Goal: Task Accomplishment & Management: Manage account settings

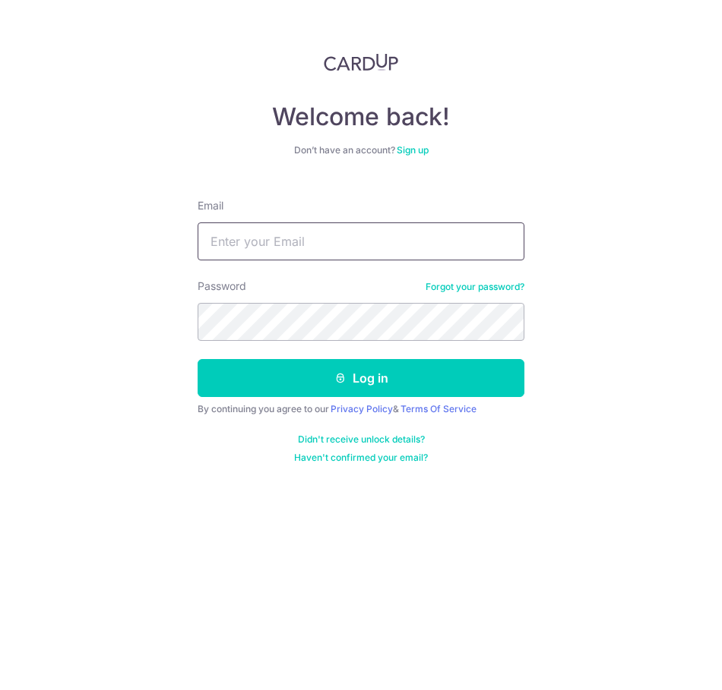
click at [273, 234] on input "Email" at bounding box center [360, 242] width 327 height 38
type input "[EMAIL_ADDRESS][DOMAIN_NAME]"
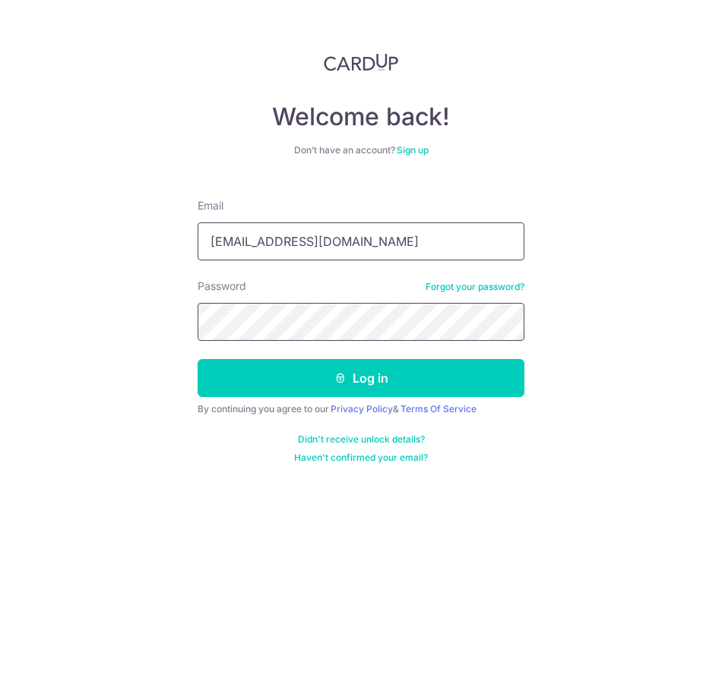
click at [197, 359] on button "Log in" at bounding box center [360, 378] width 327 height 38
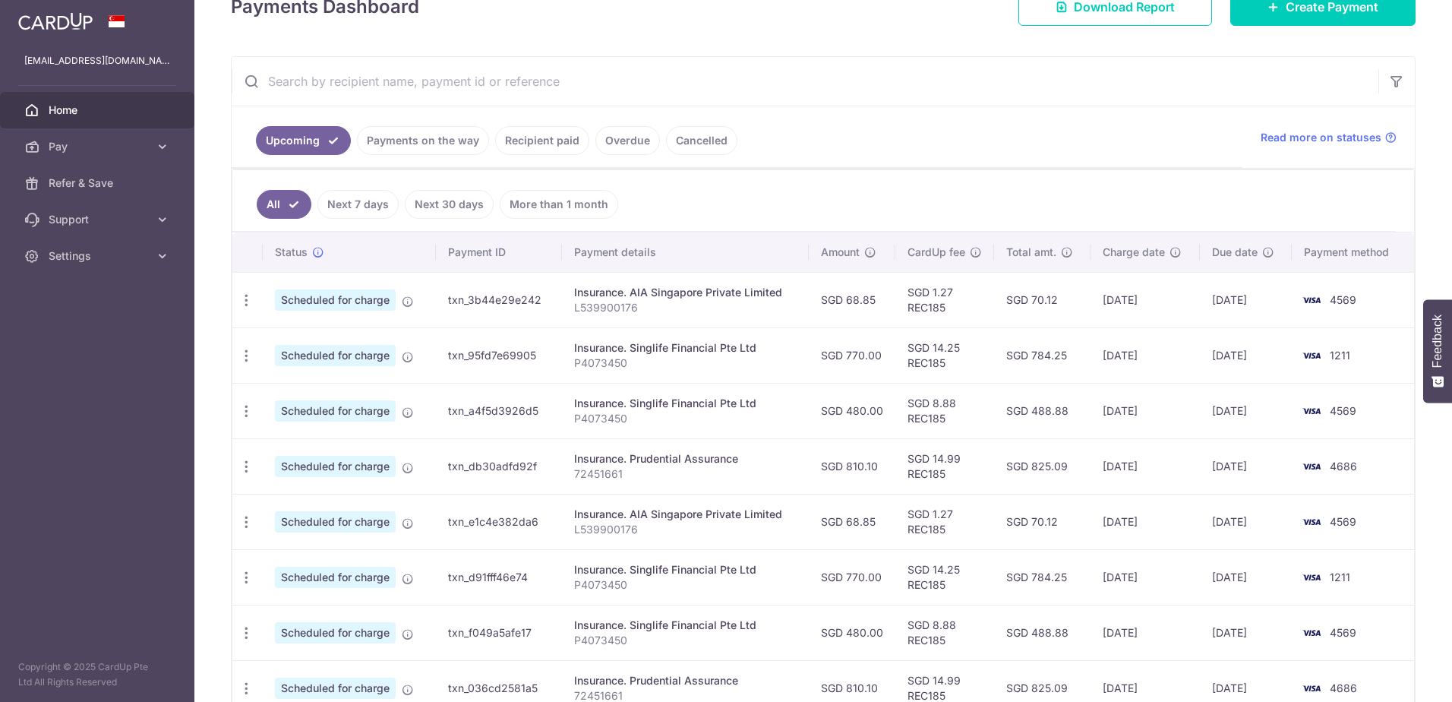
scroll to position [304, 0]
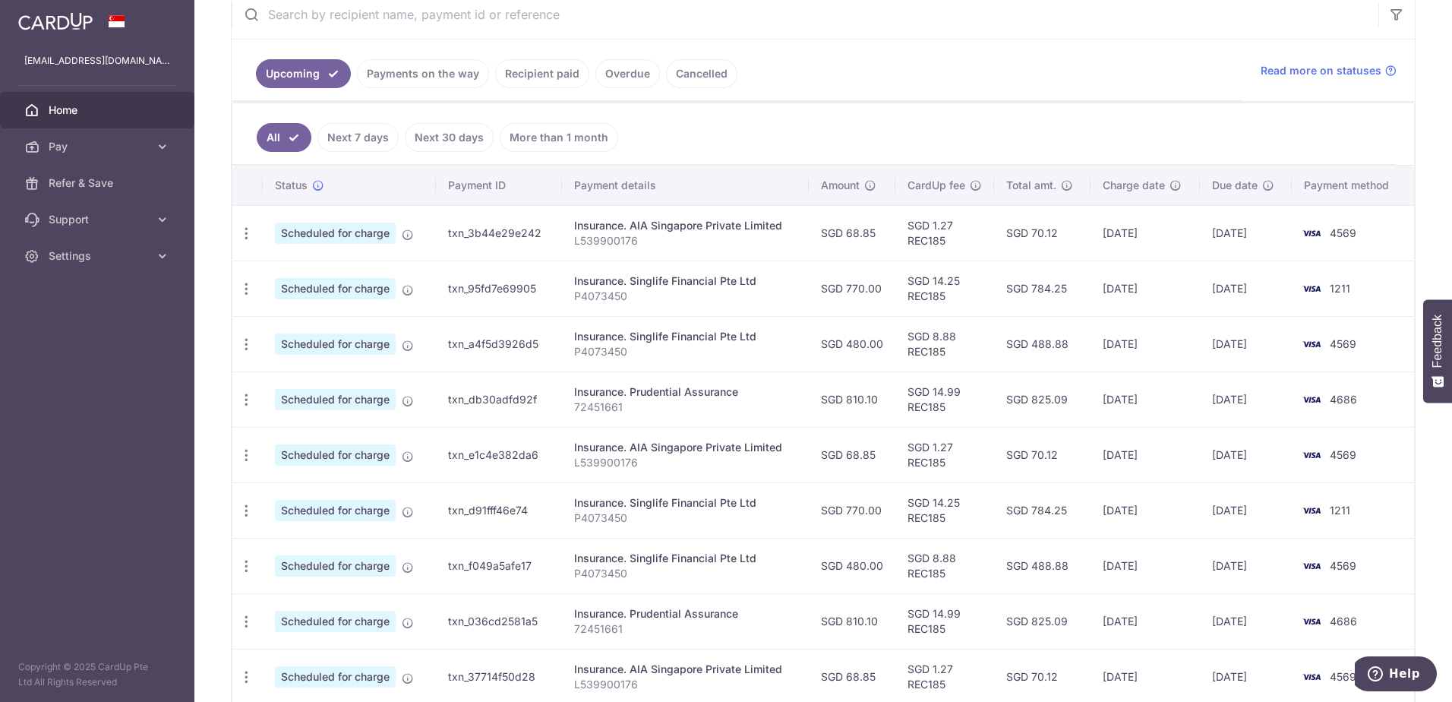
click at [422, 75] on link "Payments on the way" at bounding box center [423, 73] width 132 height 29
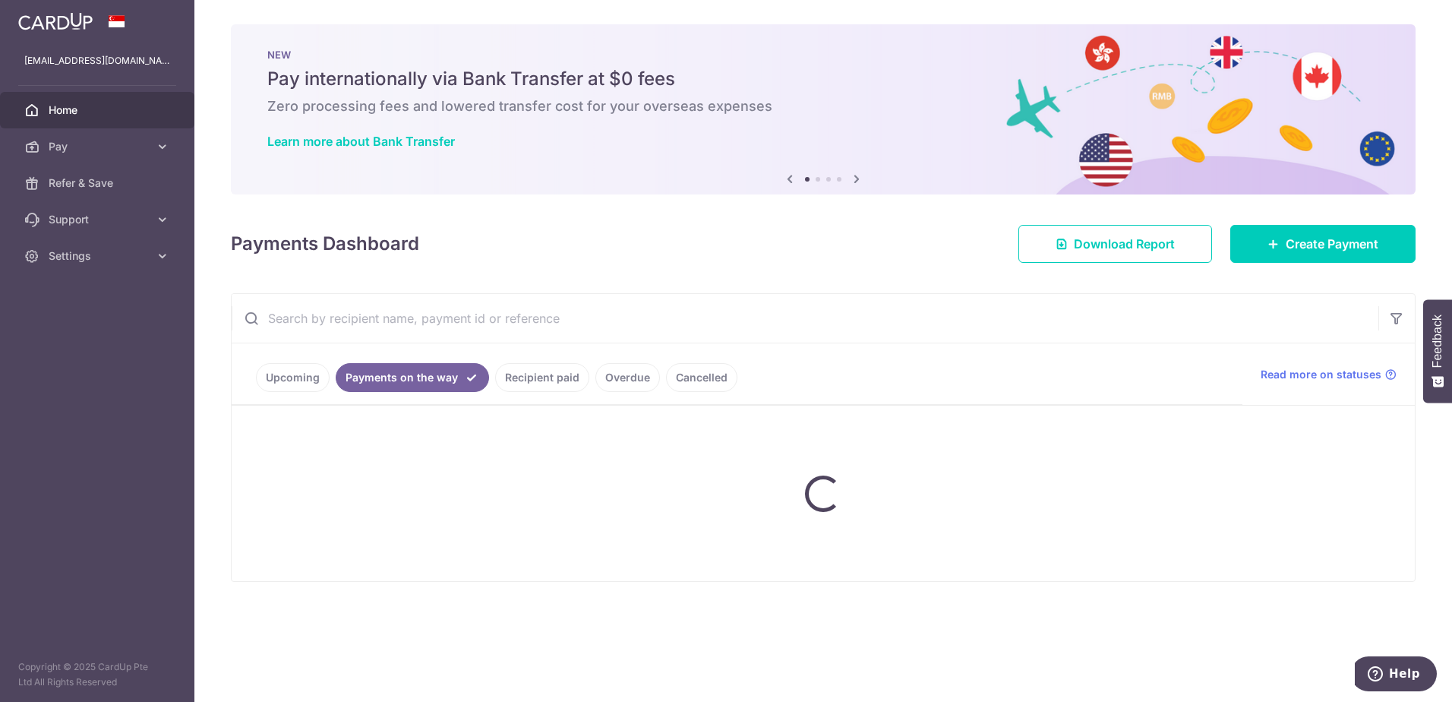
scroll to position [0, 0]
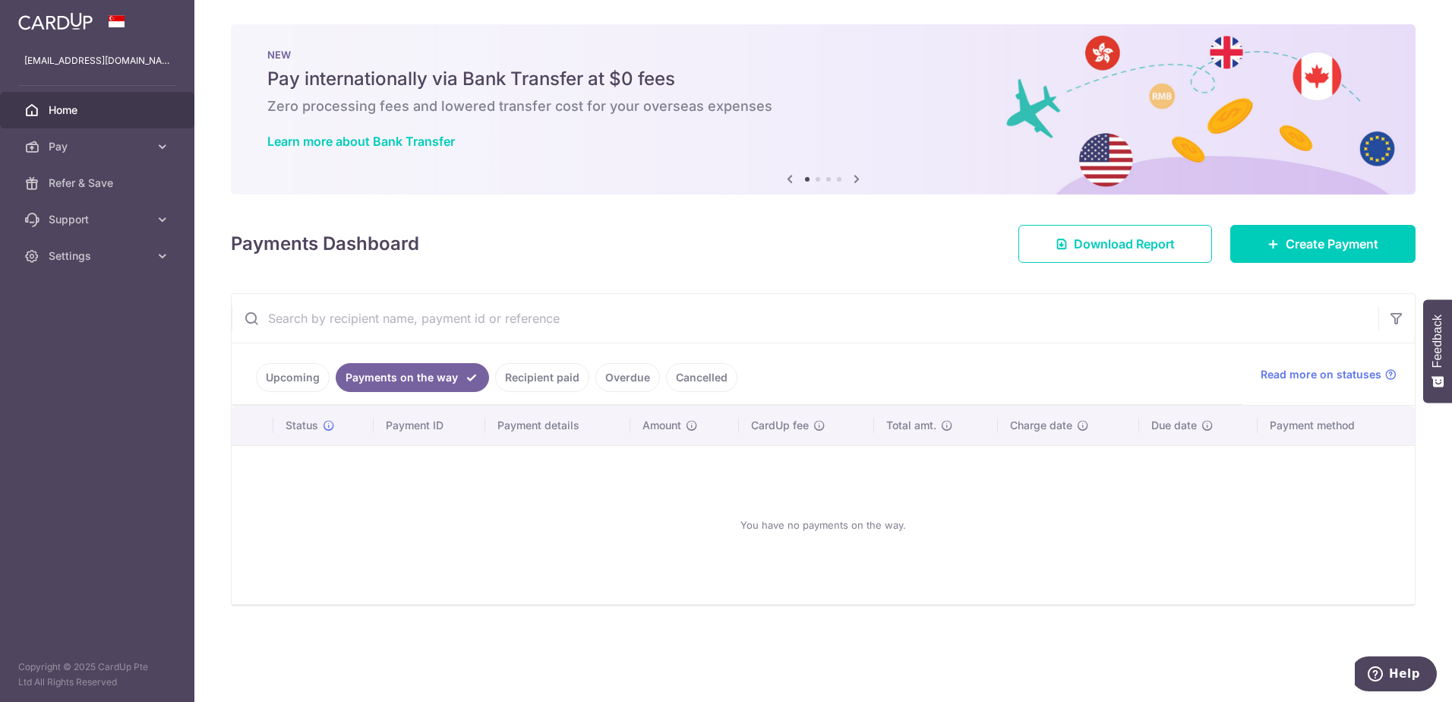
click at [570, 381] on link "Recipient paid" at bounding box center [542, 377] width 94 height 29
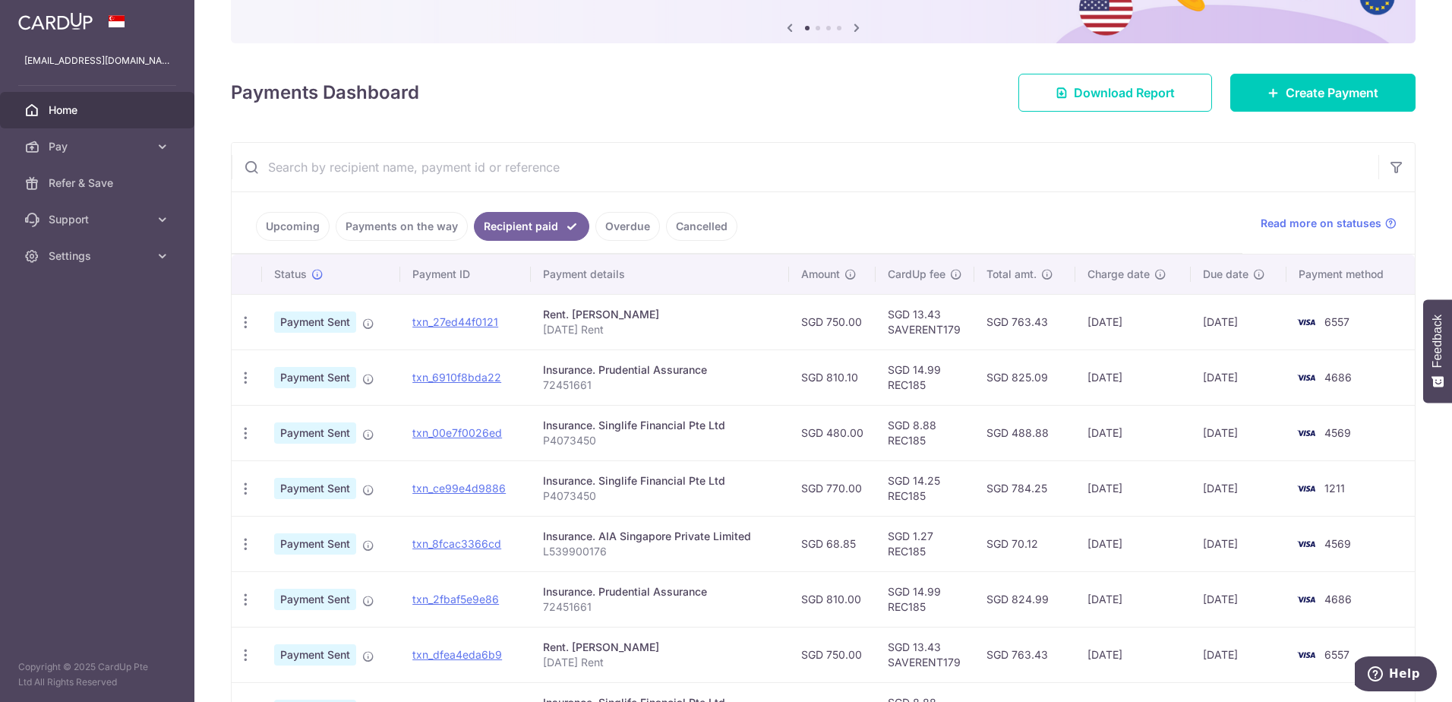
scroll to position [152, 0]
click at [302, 221] on link "Upcoming" at bounding box center [293, 225] width 74 height 29
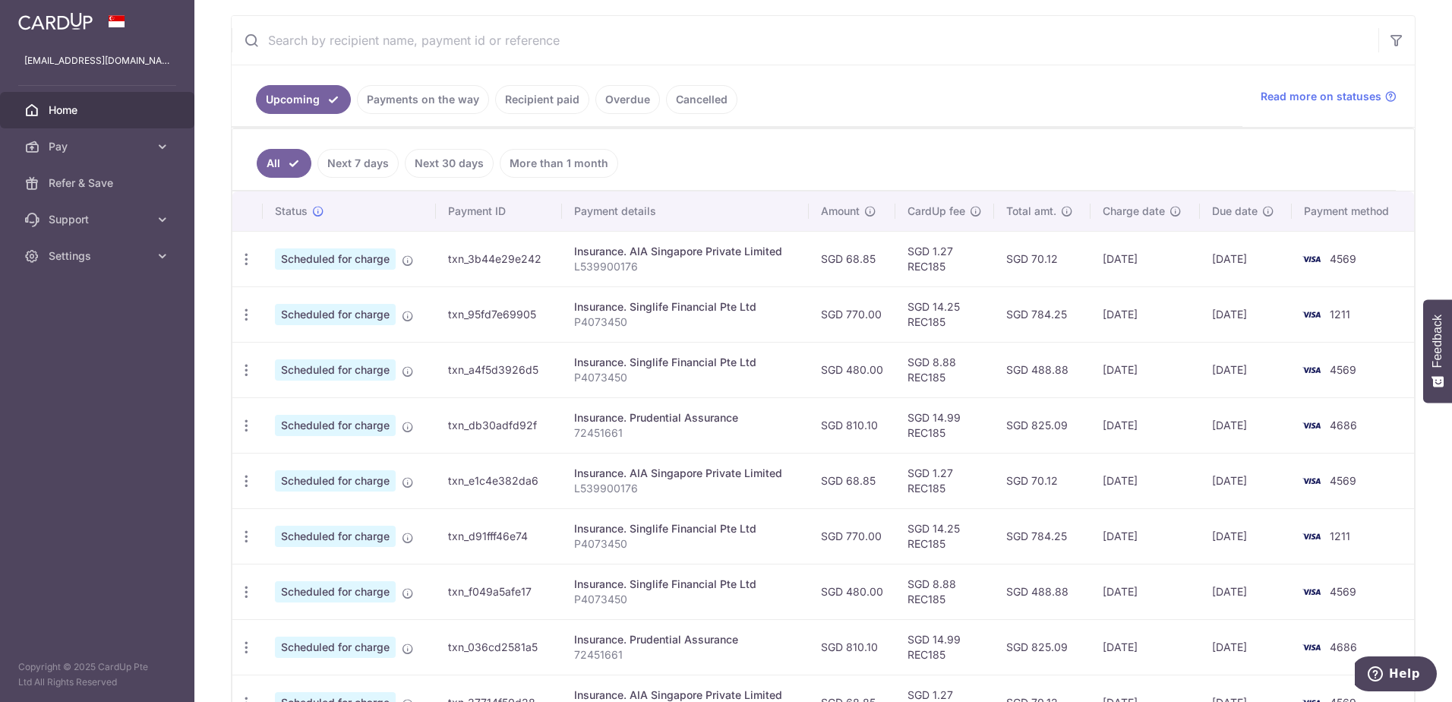
scroll to position [304, 0]
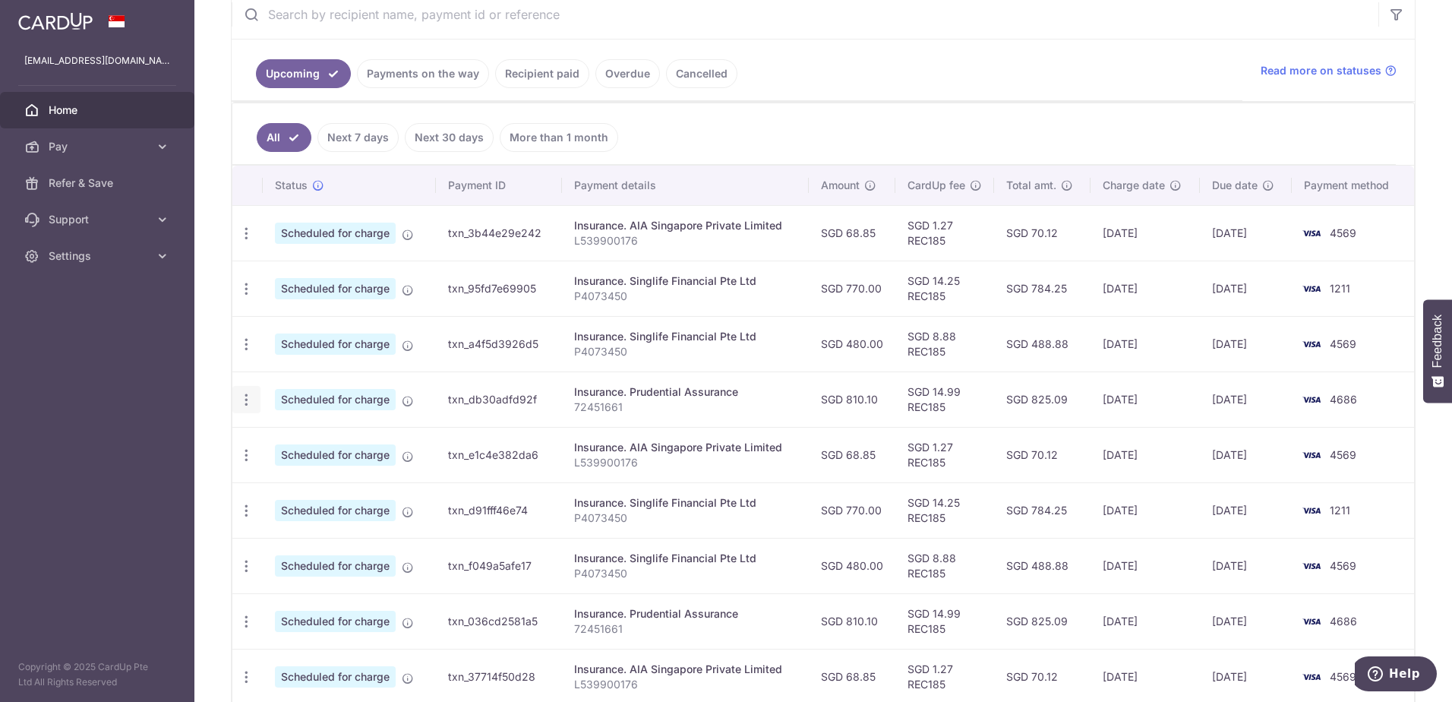
click at [242, 399] on icon "button" at bounding box center [246, 400] width 16 height 16
click at [314, 478] on span "Cancel payment" at bounding box center [327, 478] width 102 height 18
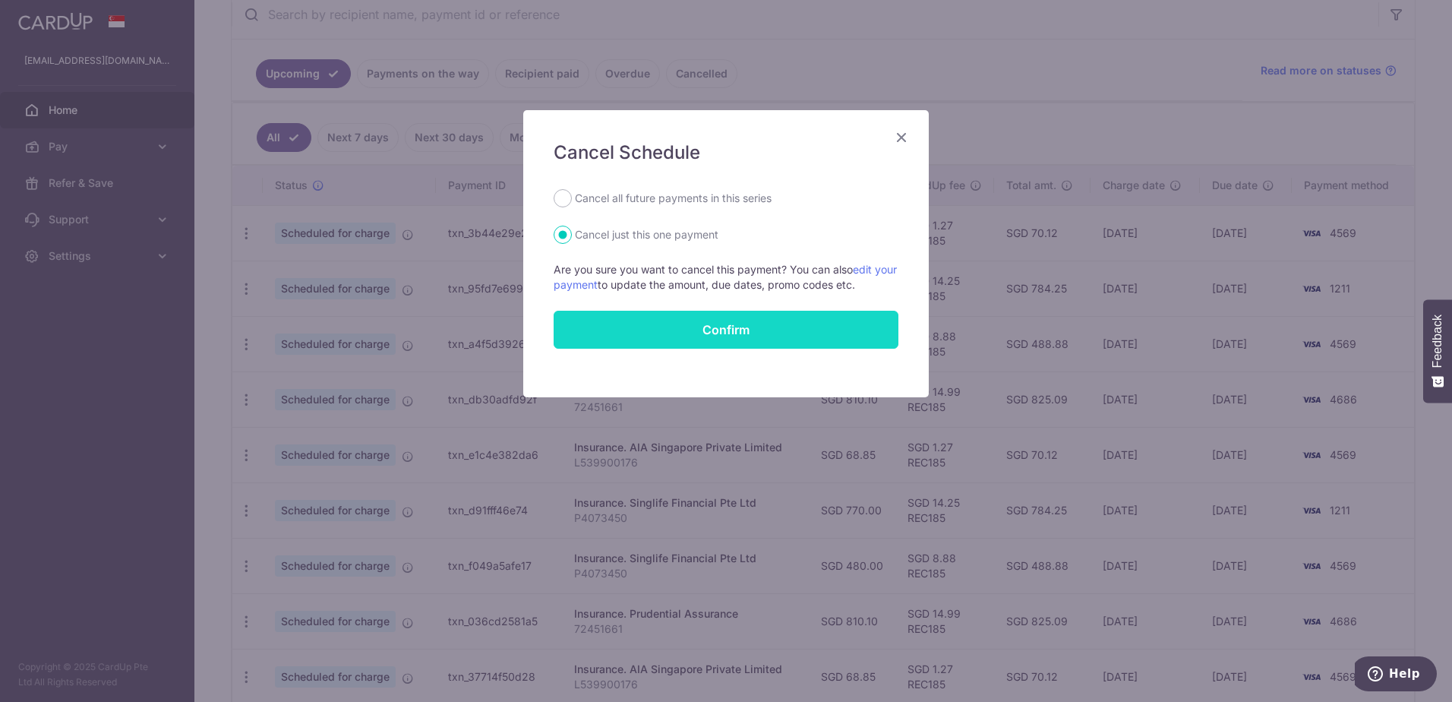
click at [721, 330] on button "Confirm" at bounding box center [726, 330] width 345 height 38
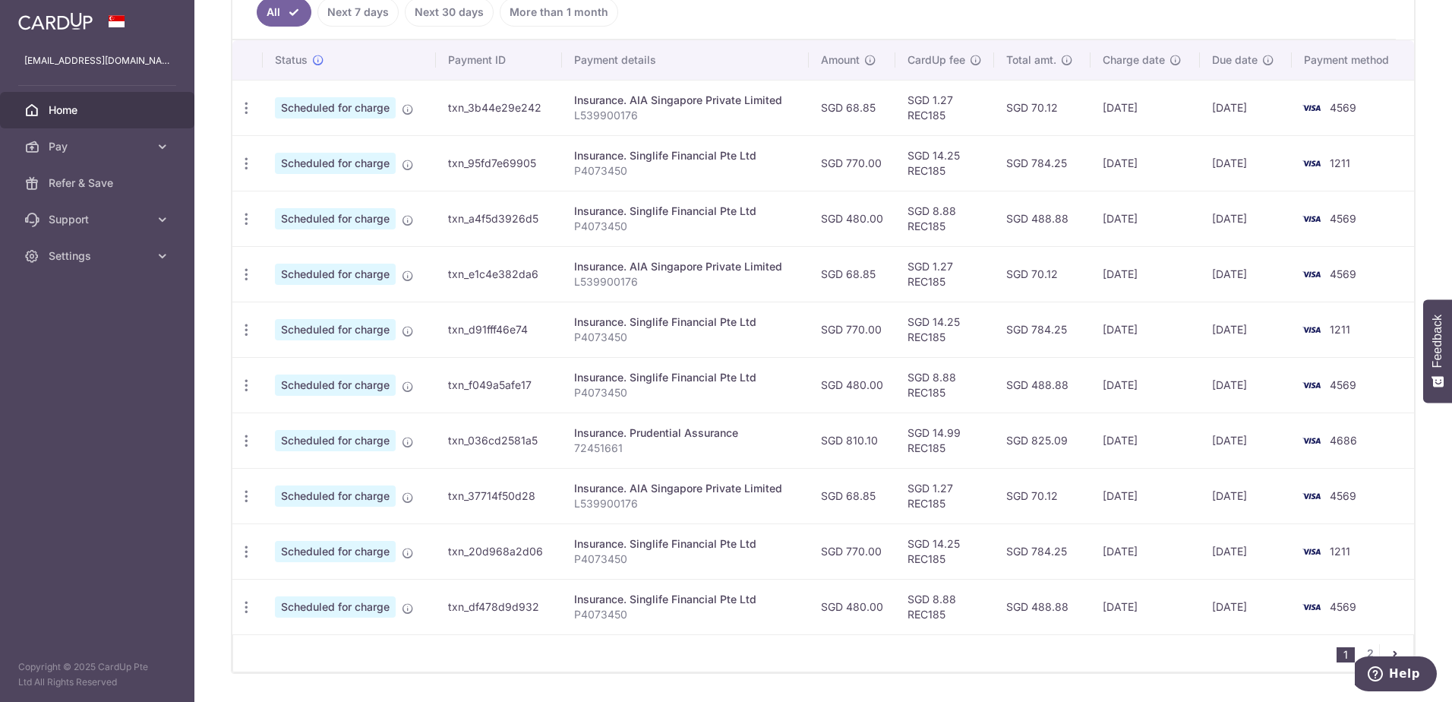
scroll to position [456, 0]
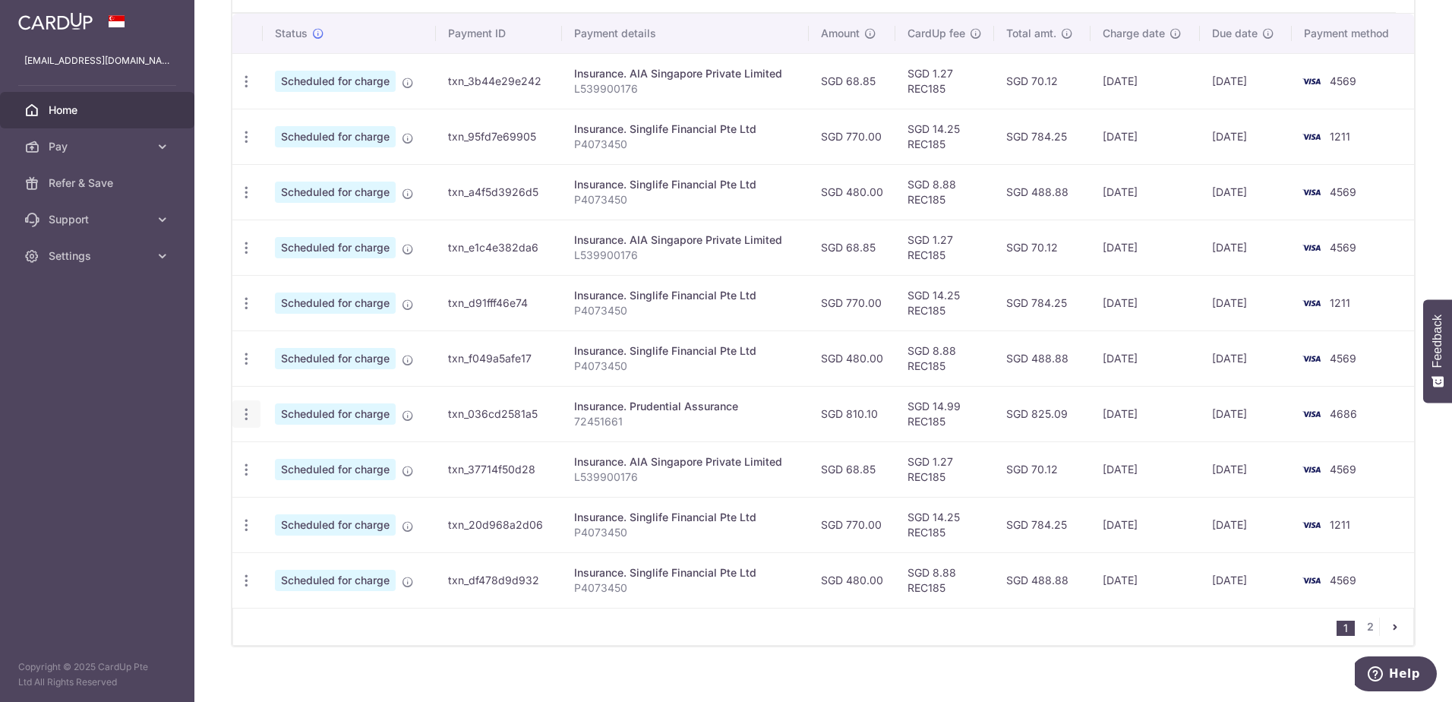
click at [245, 418] on icon "button" at bounding box center [246, 414] width 16 height 16
click at [295, 495] on span "Cancel payment" at bounding box center [327, 493] width 102 height 18
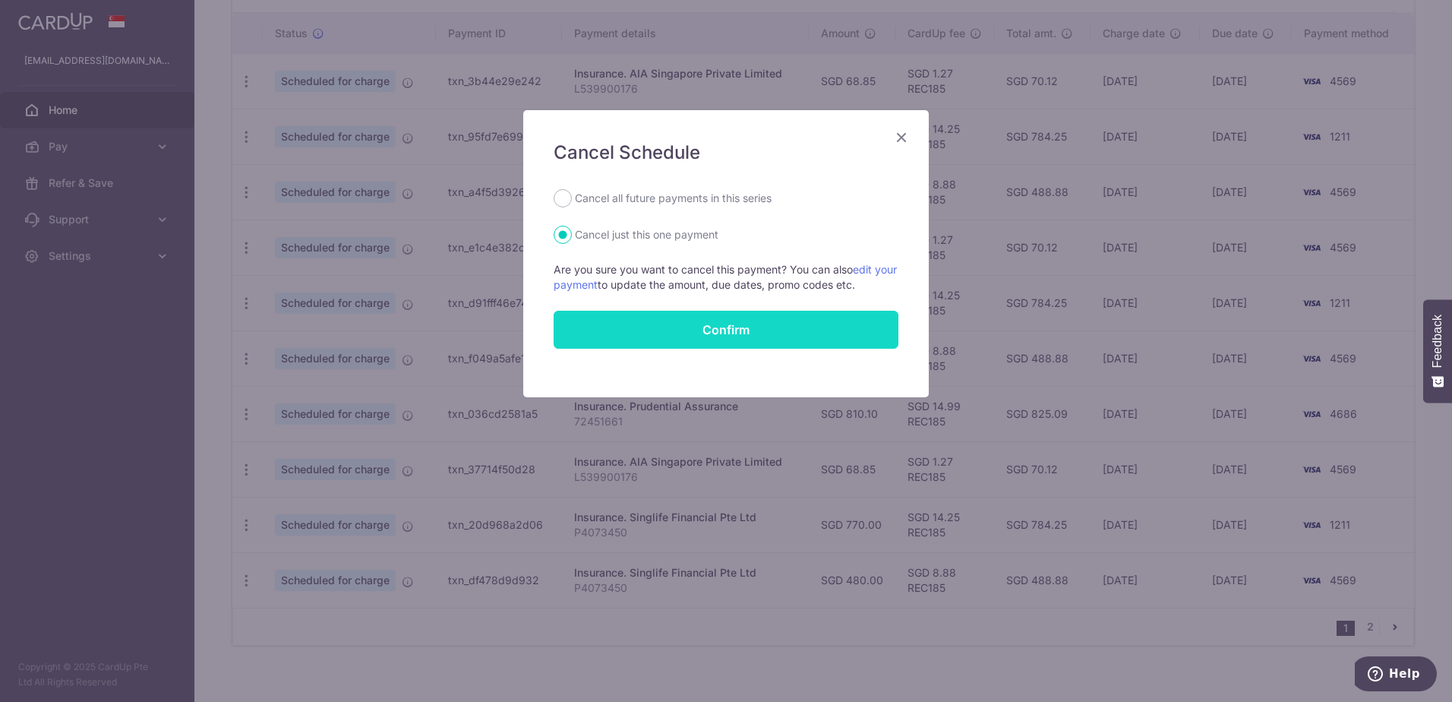
click at [706, 322] on button "Confirm" at bounding box center [726, 330] width 345 height 38
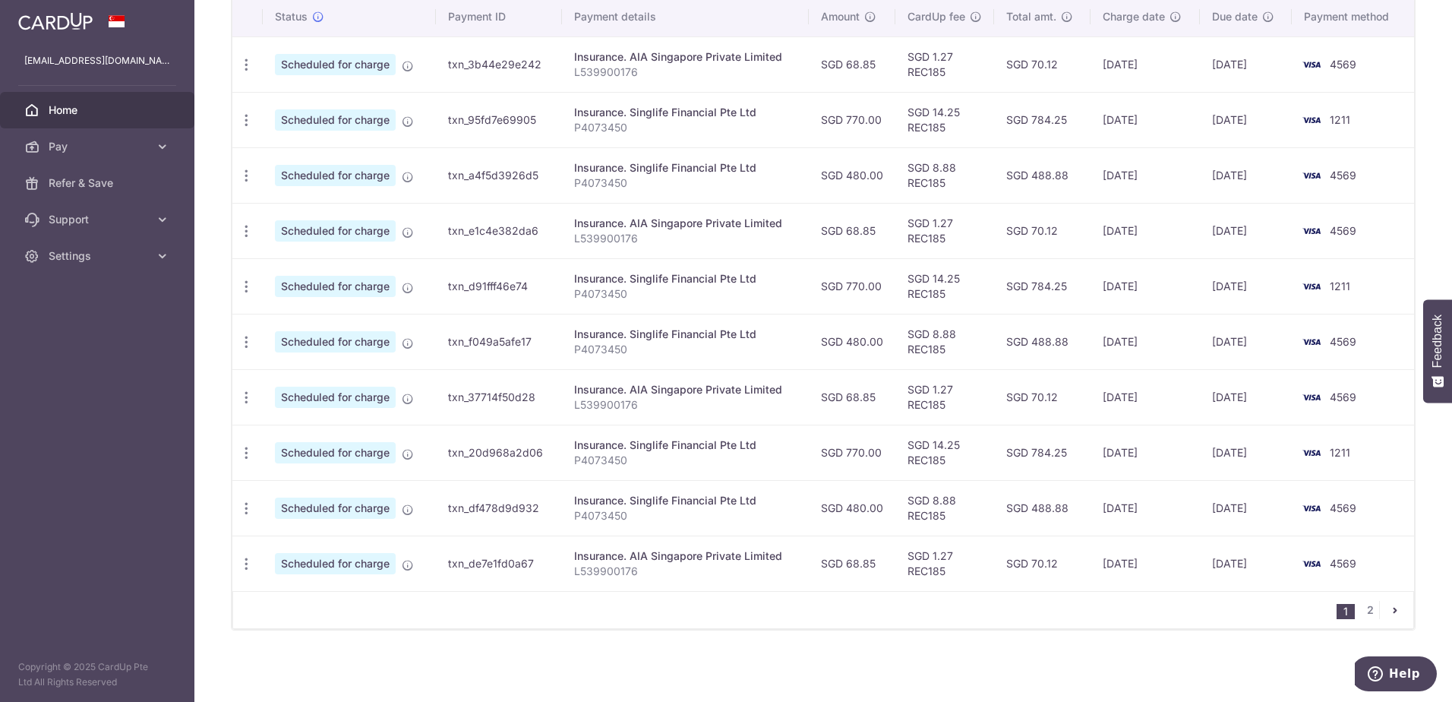
scroll to position [396, 0]
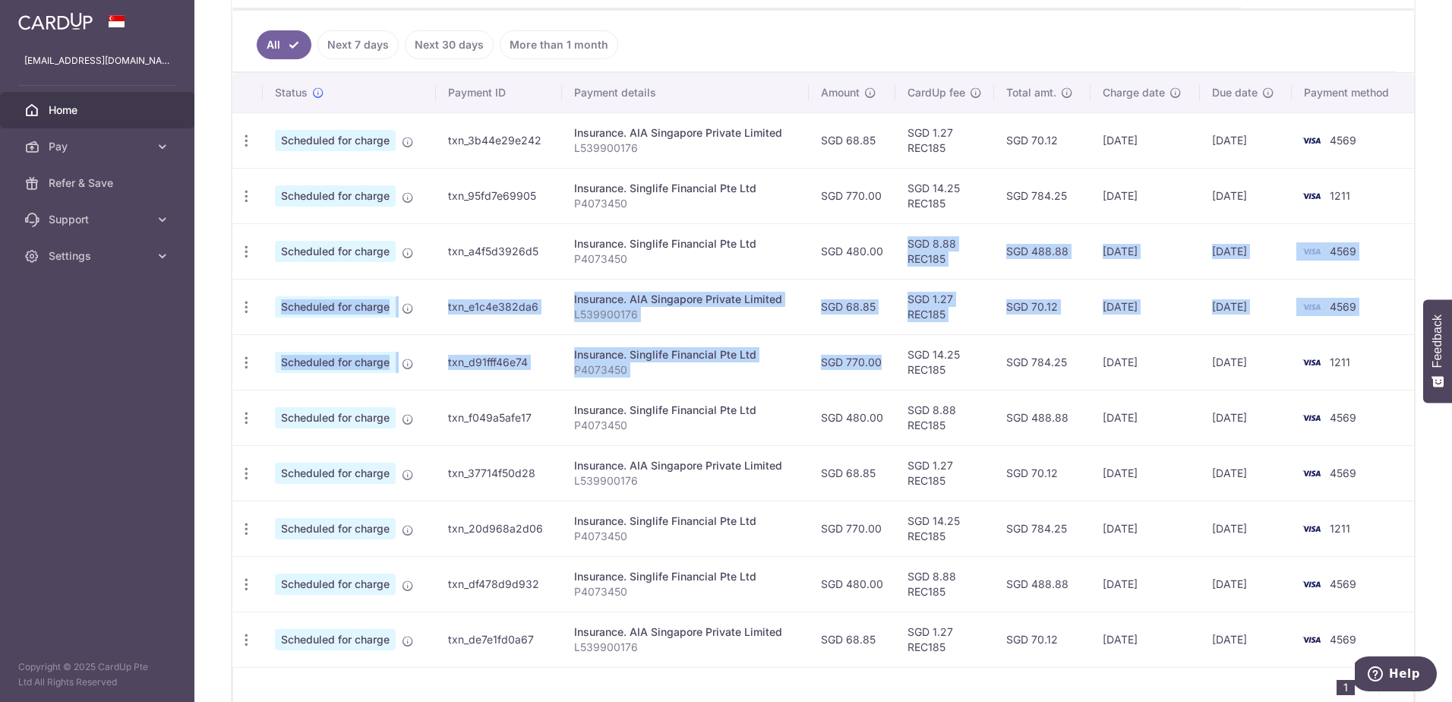
drag, startPoint x: 862, startPoint y: 261, endPoint x: 861, endPoint y: 335, distance: 74.4
click at [861, 335] on tbody "Update payment Cancel payment Scheduled for charge txn_3b44e29e242 Insurance. A…" at bounding box center [823, 389] width 1182 height 554
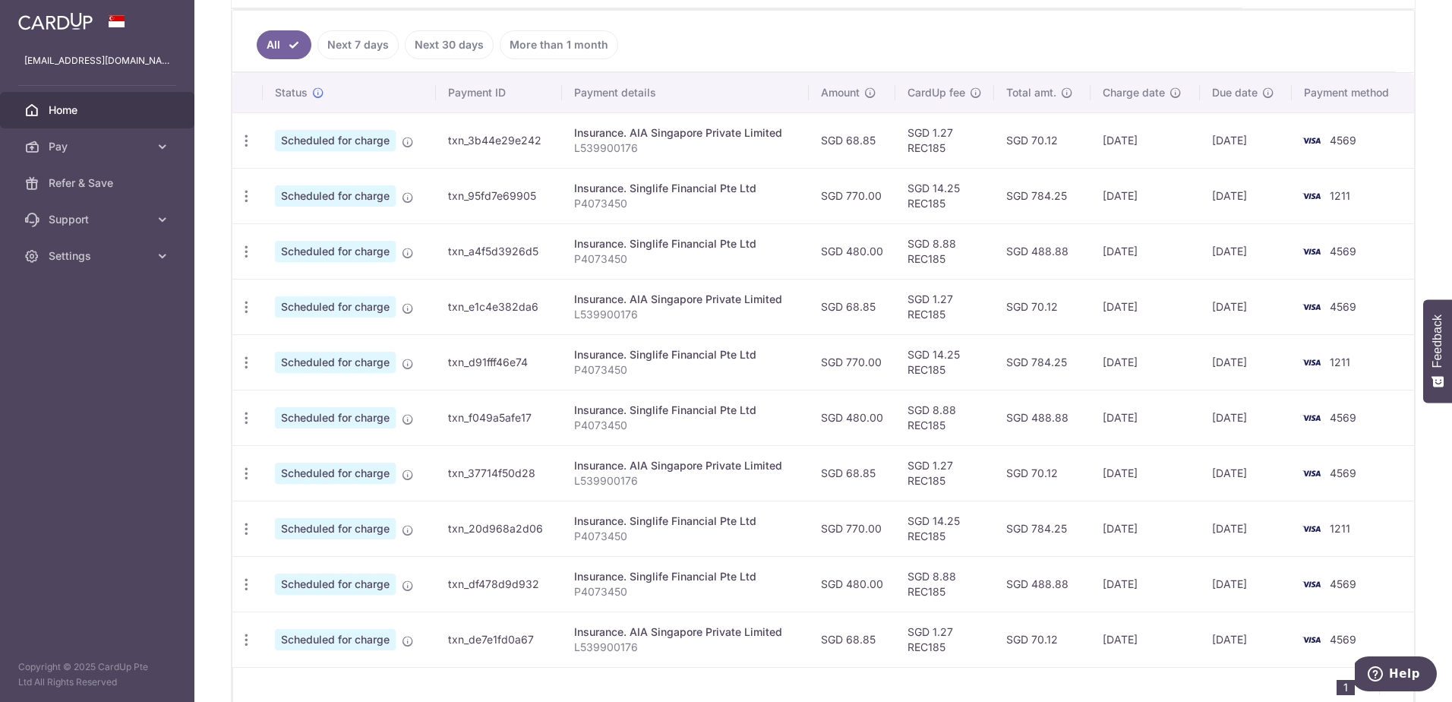
drag, startPoint x: 861, startPoint y: 335, endPoint x: 875, endPoint y: 355, distance: 24.6
click at [875, 355] on td "SGD 770.00" at bounding box center [852, 361] width 87 height 55
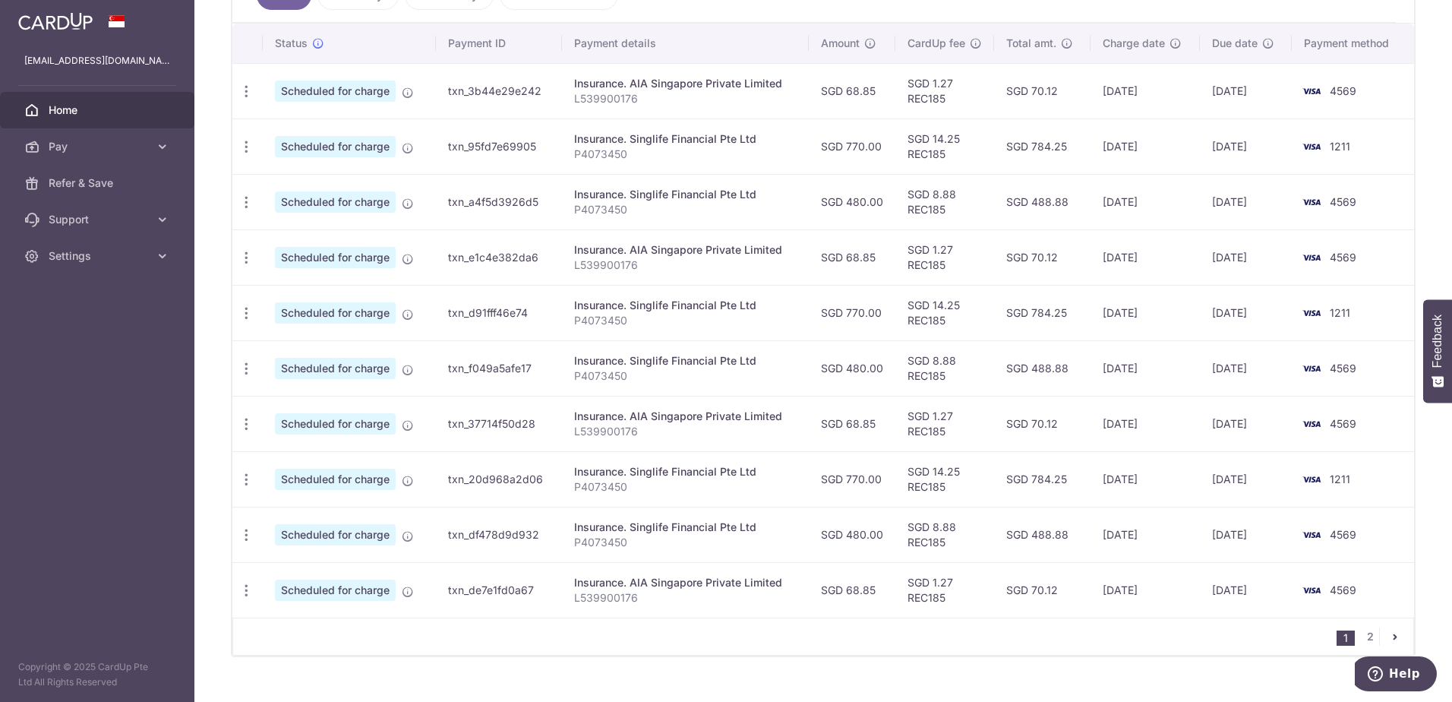
scroll to position [472, 0]
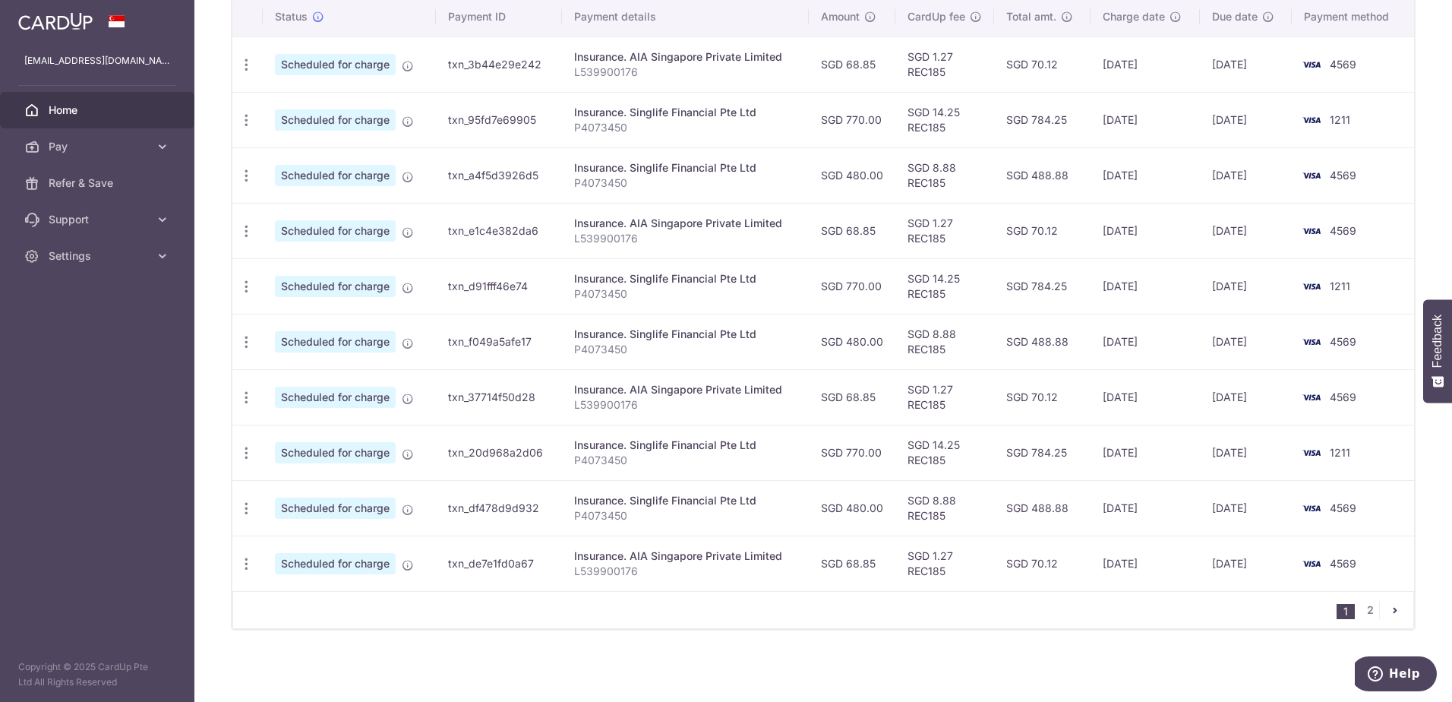
click at [1386, 602] on link "pager" at bounding box center [1395, 610] width 18 height 18
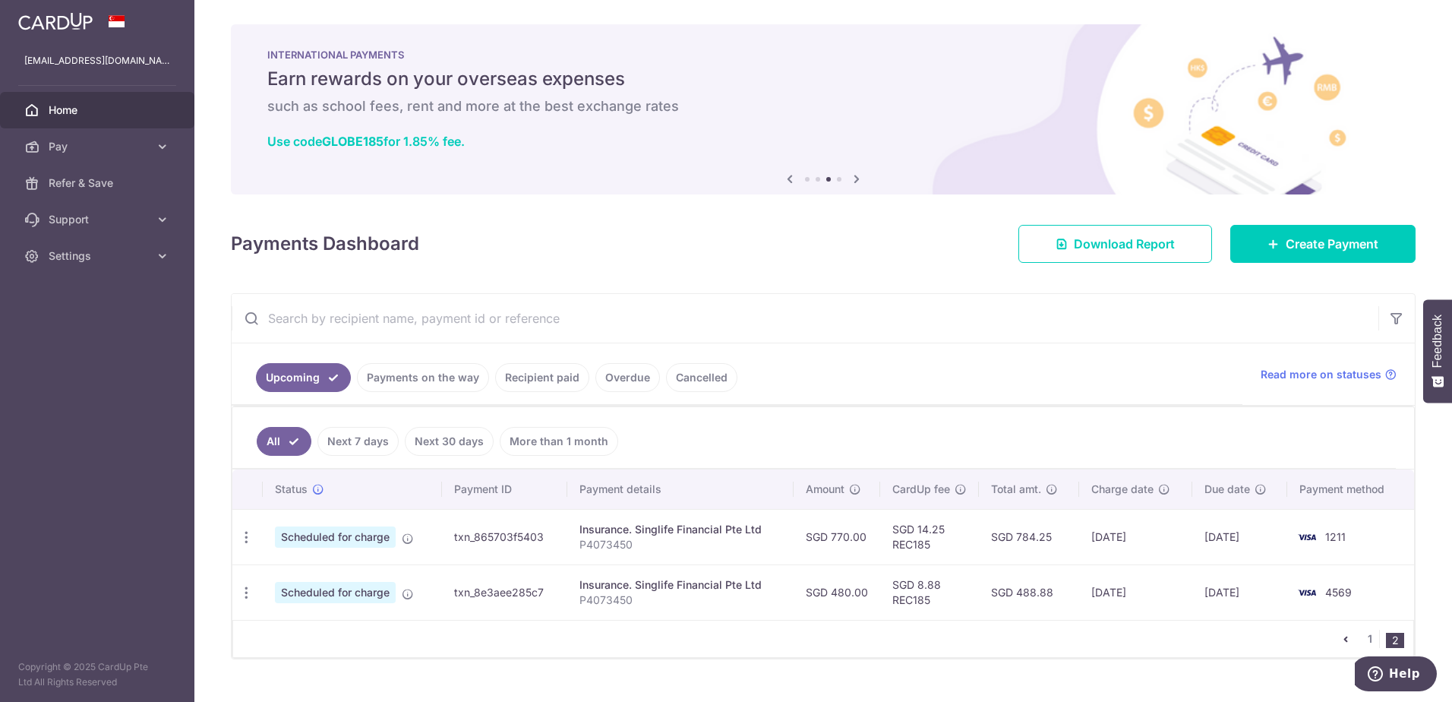
scroll to position [29, 0]
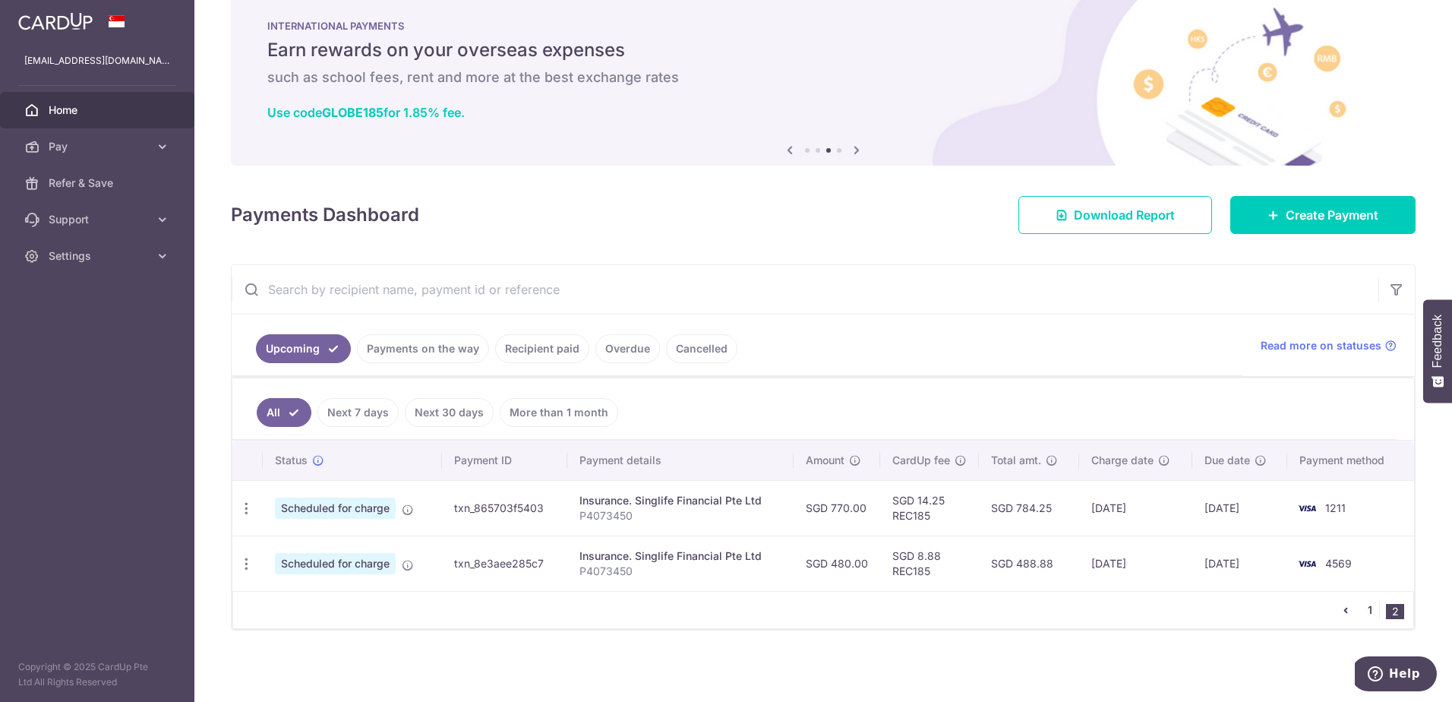
click at [1367, 615] on link "1" at bounding box center [1370, 610] width 18 height 18
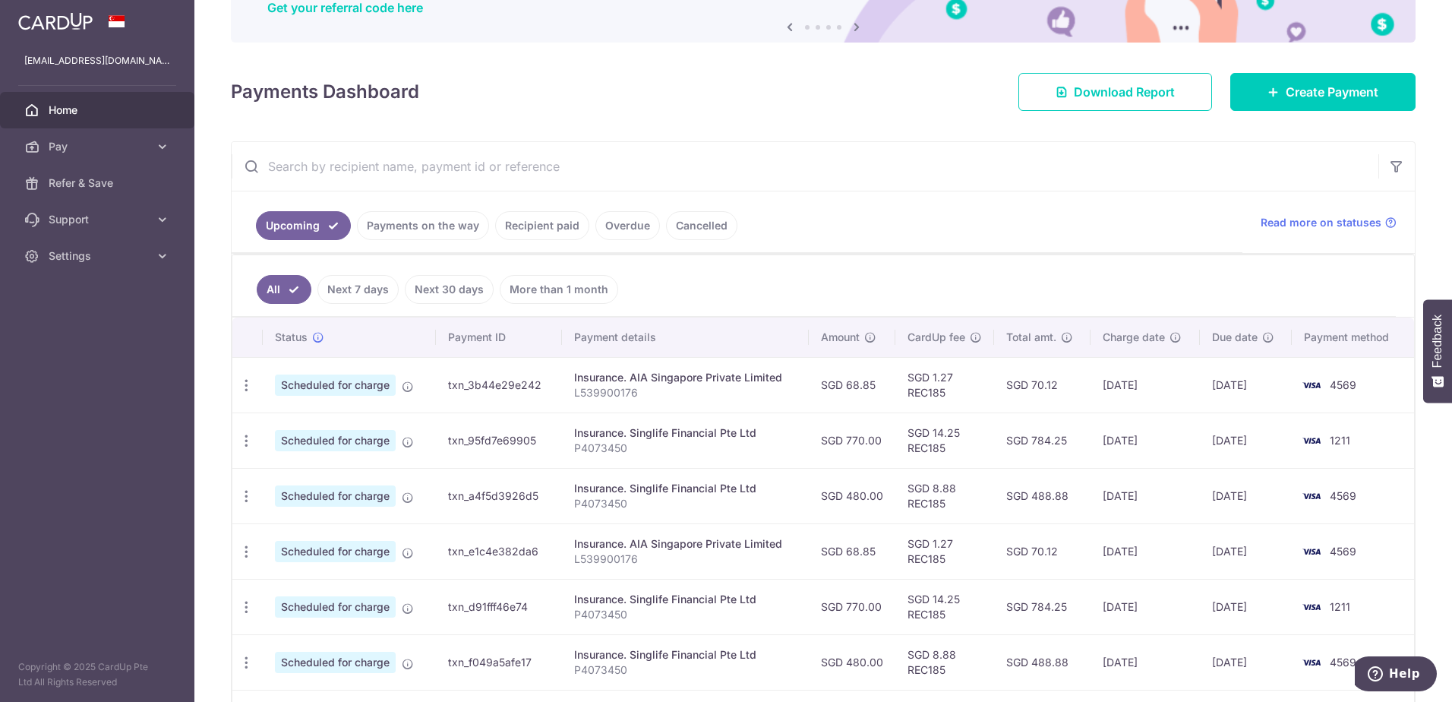
scroll to position [228, 0]
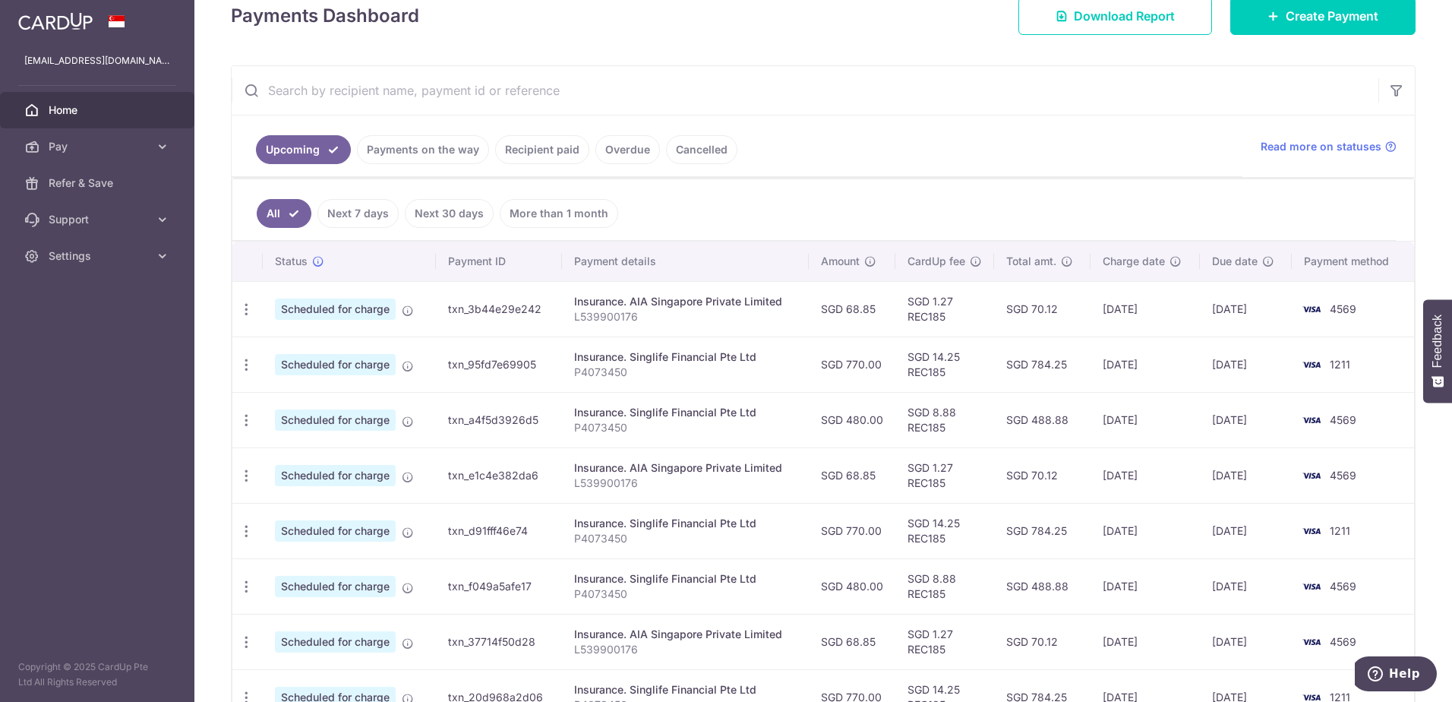
click at [1335, 421] on span "4569" at bounding box center [1343, 419] width 27 height 13
